Goal: Task Accomplishment & Management: Manage account settings

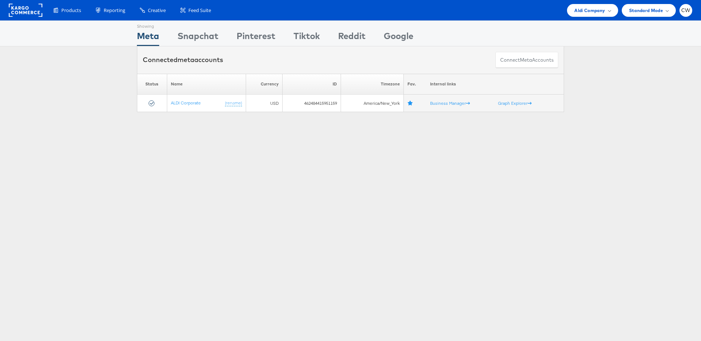
scroll to position [5, 0]
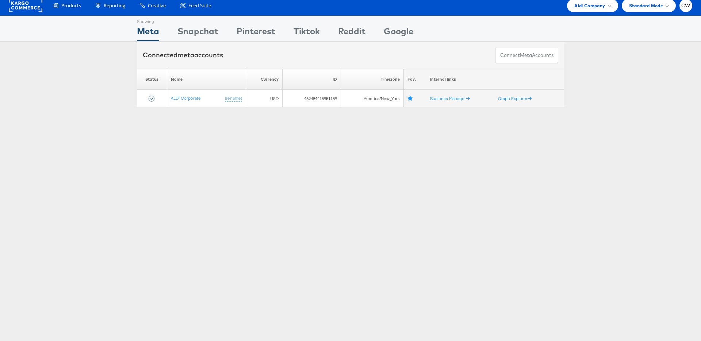
click at [595, 5] on span "Aldi Company" at bounding box center [590, 6] width 31 height 8
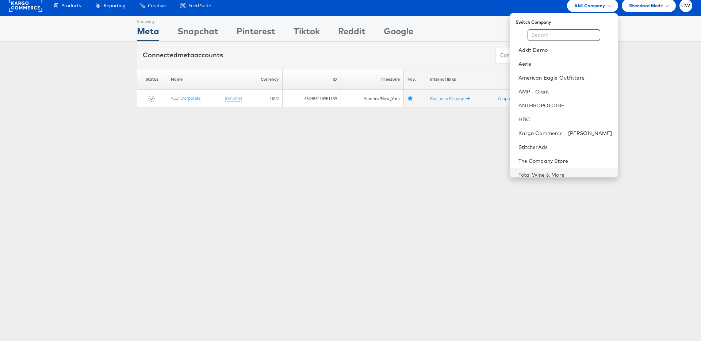
scroll to position [33, 0]
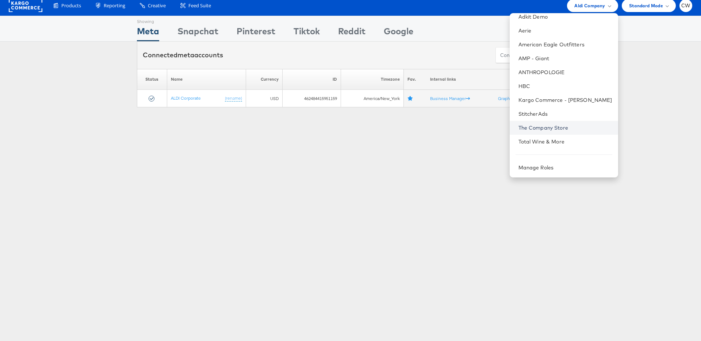
click at [564, 127] on link "The Company Store" at bounding box center [566, 127] width 94 height 7
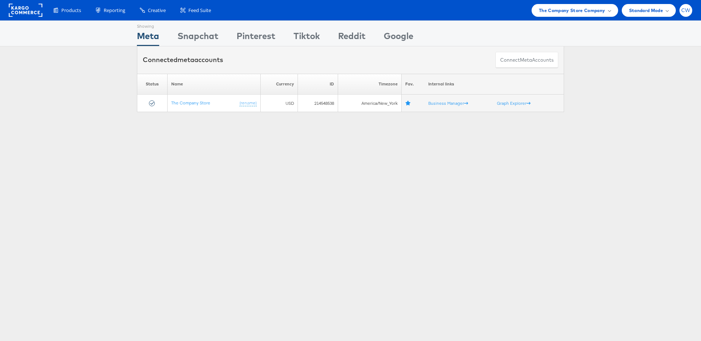
click at [686, 14] on div "CW" at bounding box center [686, 10] width 13 height 13
click at [657, 66] on link "Internal Dashboard" at bounding box center [655, 69] width 62 height 7
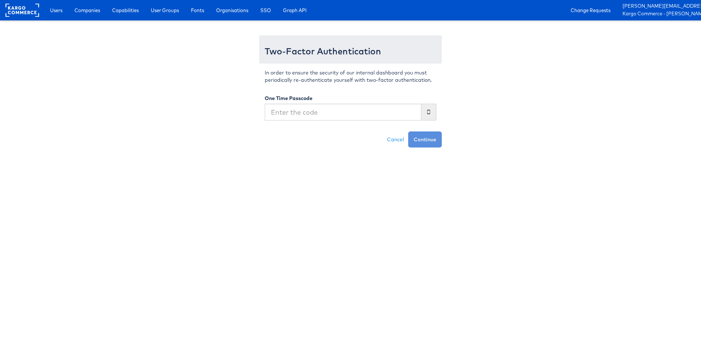
click at [317, 110] on input "text" at bounding box center [343, 112] width 157 height 17
type input "481005"
click at [408, 131] on button "Continue" at bounding box center [425, 139] width 34 height 16
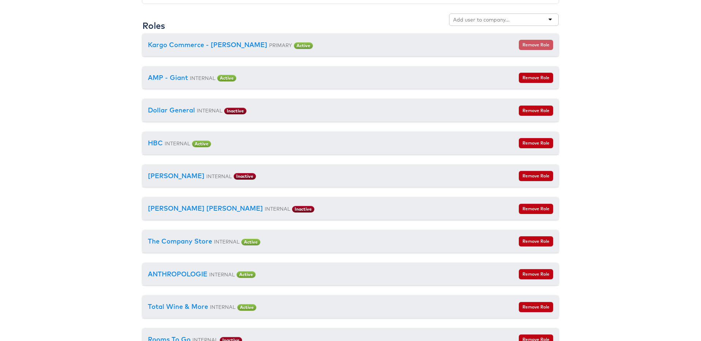
scroll to position [929, 0]
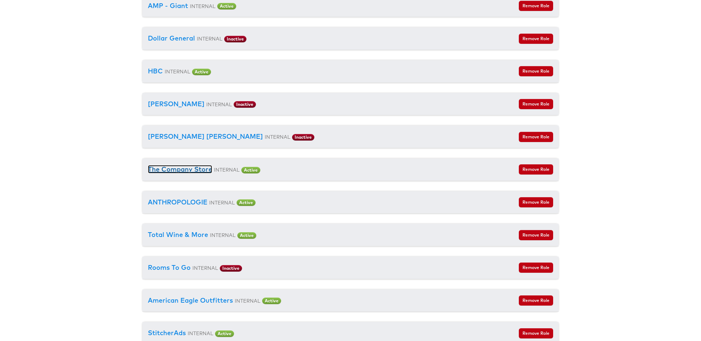
click at [184, 169] on link "The Company Store" at bounding box center [180, 169] width 64 height 8
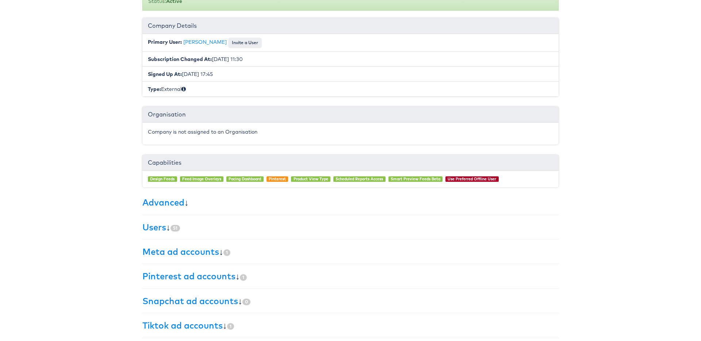
scroll to position [86, 0]
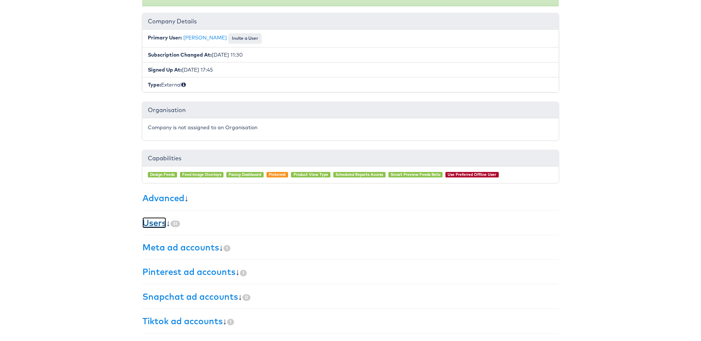
click at [161, 224] on link "Users" at bounding box center [154, 222] width 24 height 11
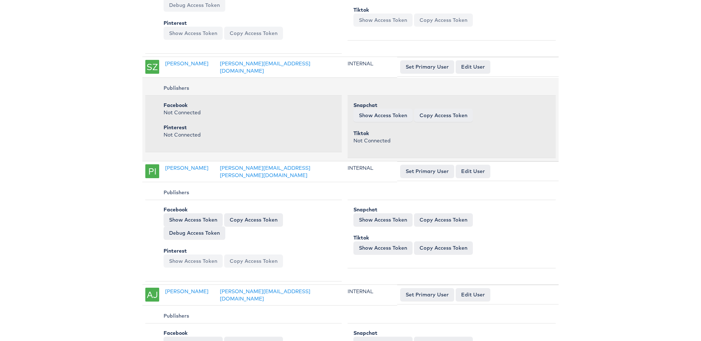
scroll to position [1610, 0]
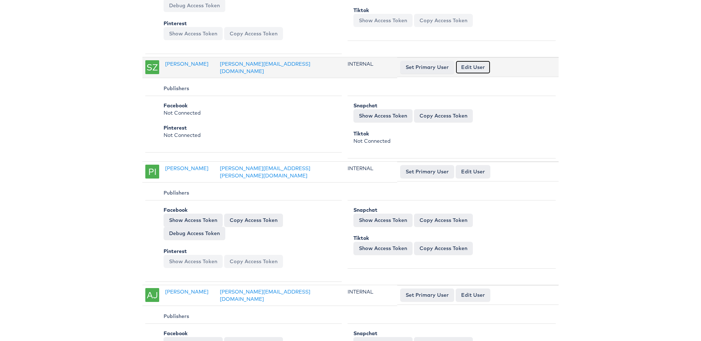
click at [475, 63] on link "Edit User" at bounding box center [473, 67] width 35 height 13
click at [186, 61] on link "[PERSON_NAME]" at bounding box center [186, 64] width 43 height 7
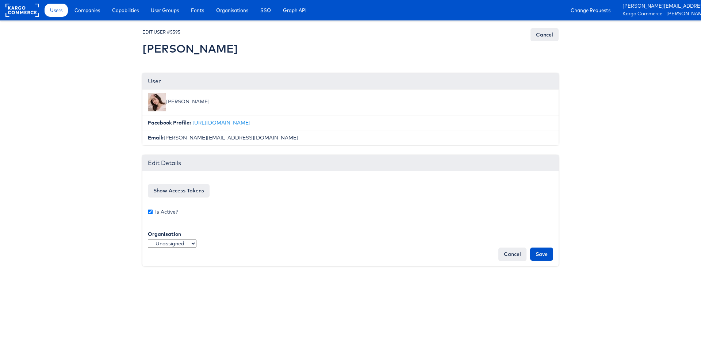
click at [147, 210] on div "Facebook access token Clear Snapchat refresh token eyJraWQiOiJyZWZyZXNoLXRva2Vu…" at bounding box center [350, 218] width 416 height 95
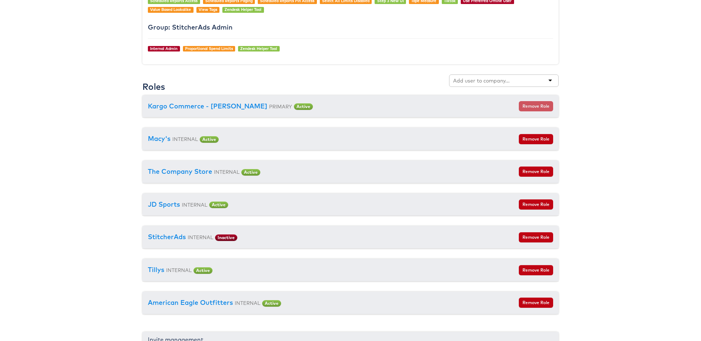
scroll to position [815, 0]
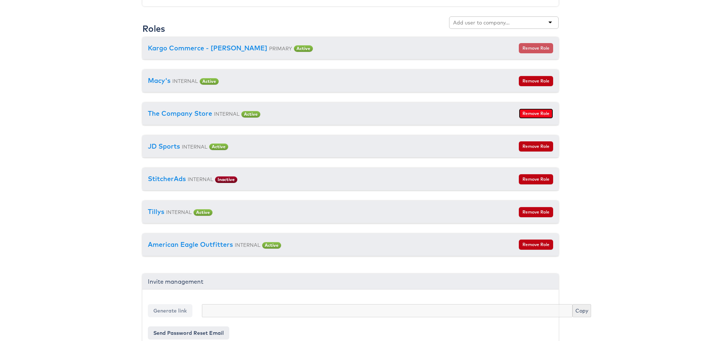
click at [538, 112] on button "Remove Role" at bounding box center [536, 113] width 34 height 10
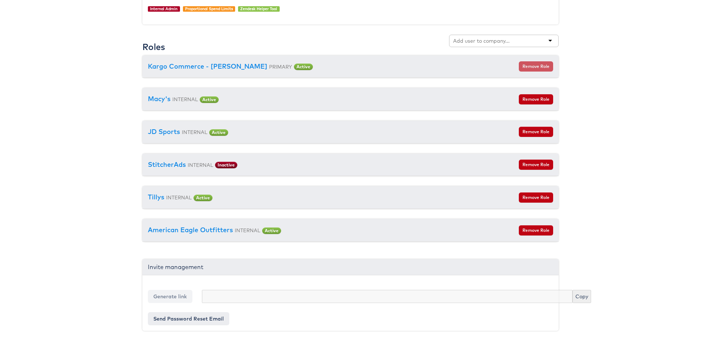
scroll to position [797, 0]
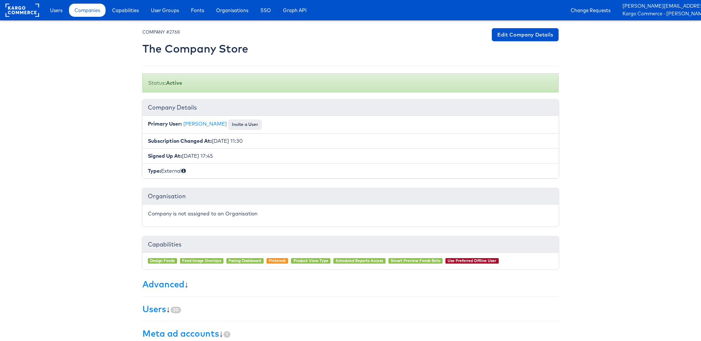
scroll to position [86, 0]
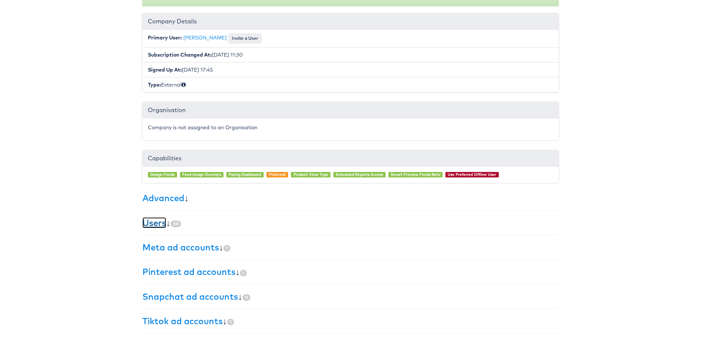
drag, startPoint x: 154, startPoint y: 221, endPoint x: 183, endPoint y: 209, distance: 31.9
click at [154, 221] on link "Users" at bounding box center [154, 222] width 24 height 11
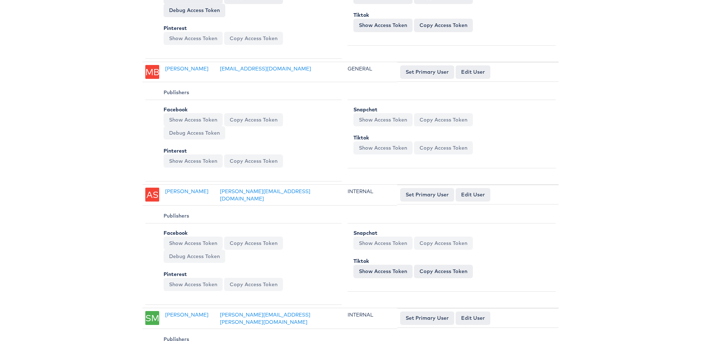
scroll to position [3565, 0]
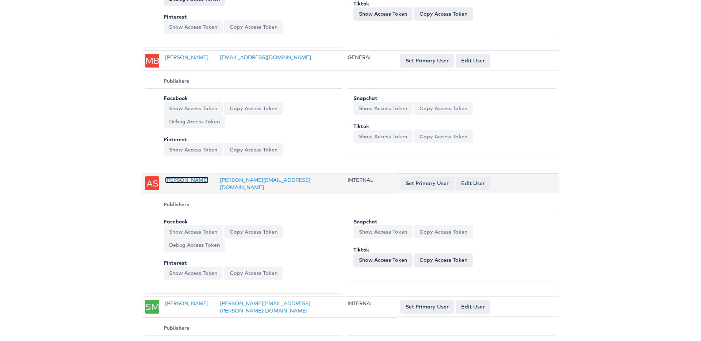
click at [192, 177] on link "Amit Sachdeva" at bounding box center [186, 180] width 43 height 7
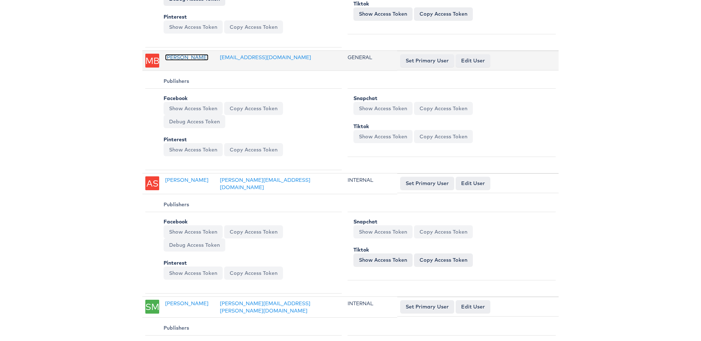
click at [191, 54] on link "[PERSON_NAME]" at bounding box center [186, 57] width 43 height 7
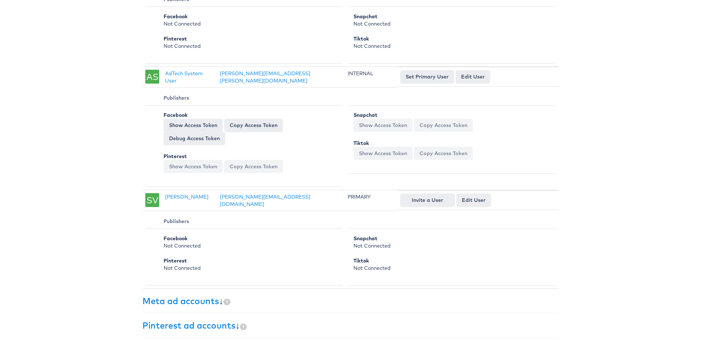
scroll to position [6020, 0]
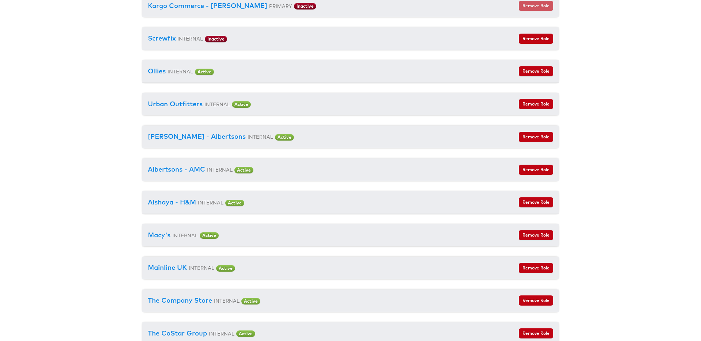
scroll to position [882, 0]
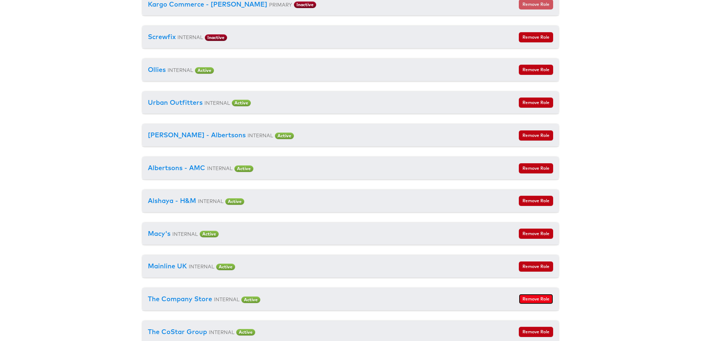
click at [545, 302] on button "Remove Role" at bounding box center [536, 299] width 34 height 10
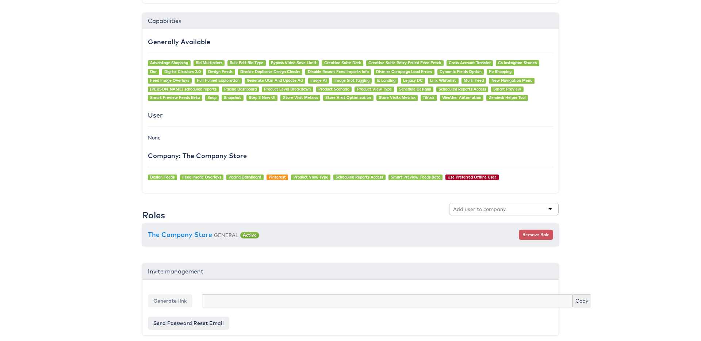
scroll to position [536, 0]
